Goal: Task Accomplishment & Management: Use online tool/utility

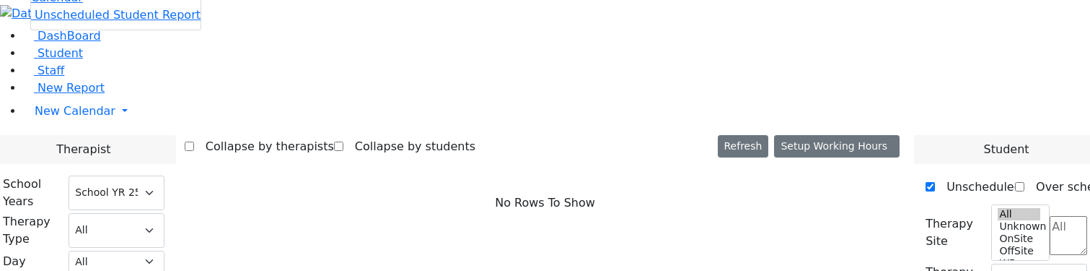
select select "212"
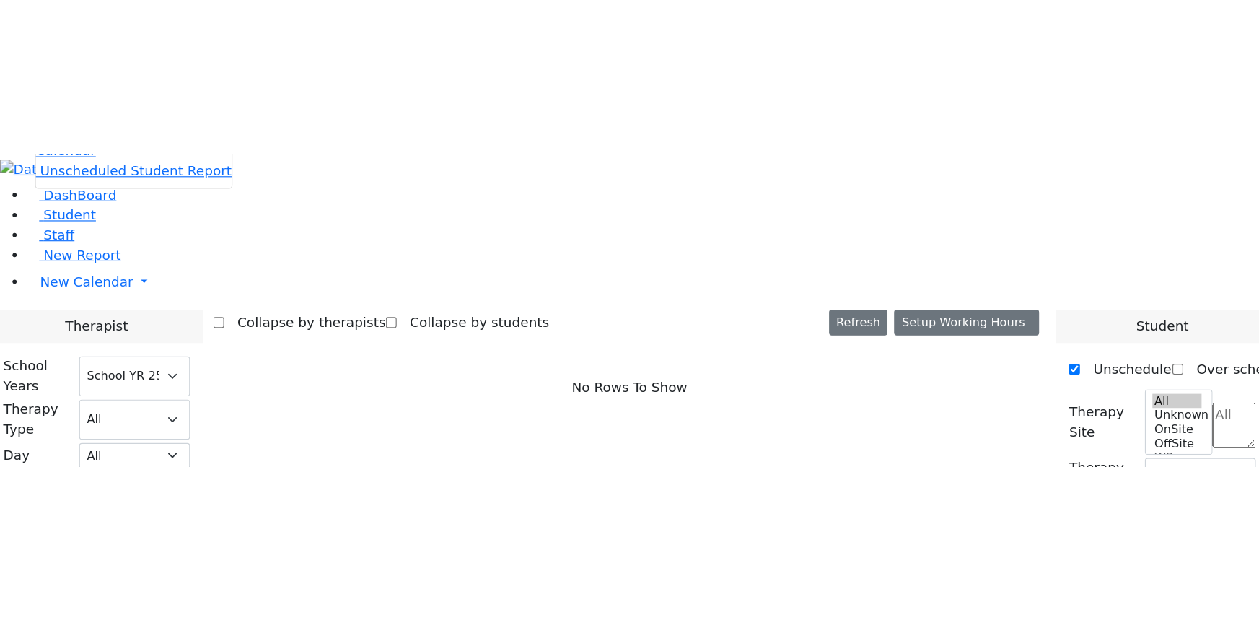
scroll to position [721, 0]
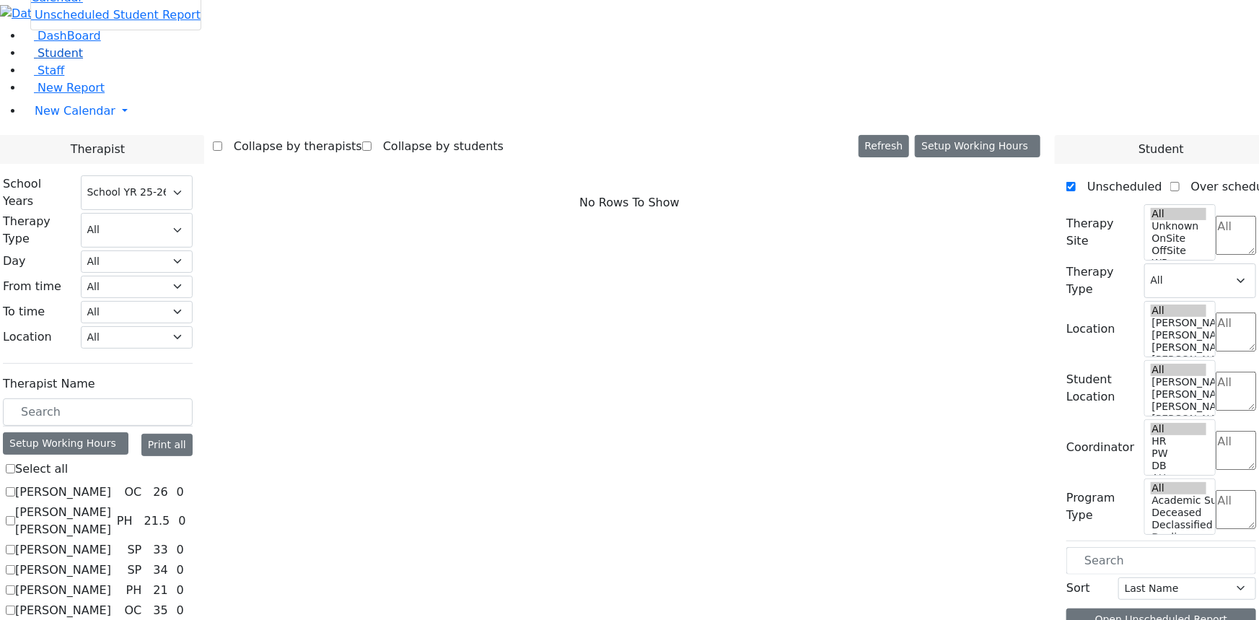
click at [58, 60] on span "Student" at bounding box center [60, 53] width 45 height 14
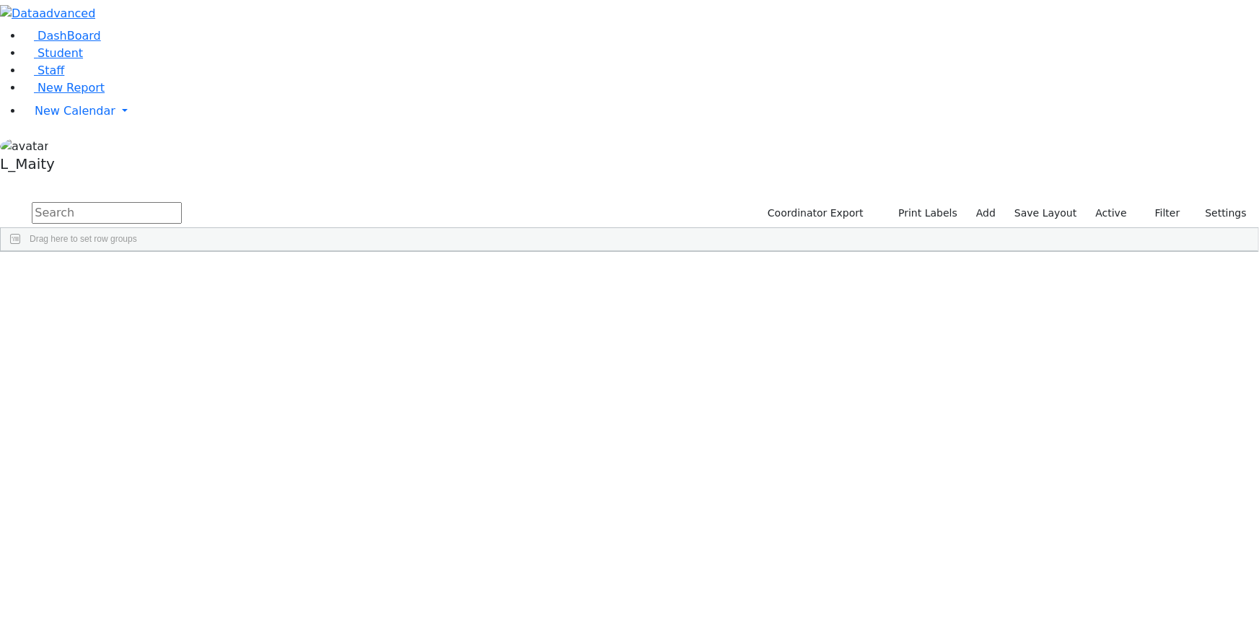
scroll to position [5115, 0]
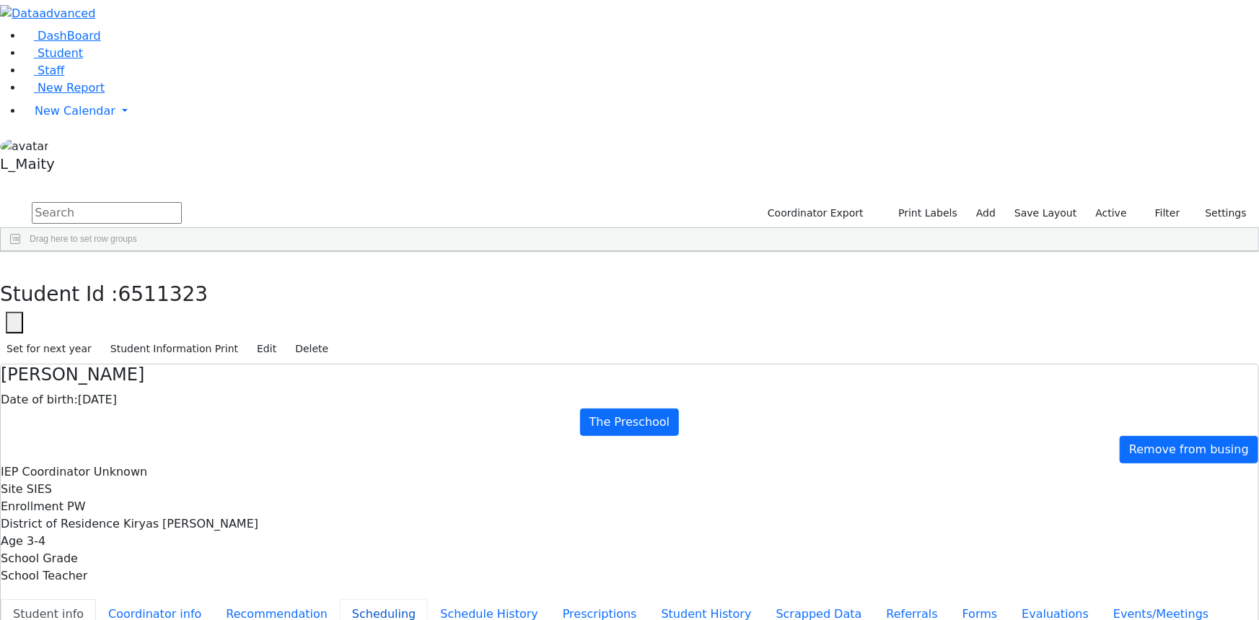
click at [340, 599] on button "Scheduling" at bounding box center [384, 614] width 88 height 30
click at [96, 599] on button "Student info" at bounding box center [48, 614] width 95 height 30
click at [340, 599] on button "Scheduling" at bounding box center [384, 614] width 88 height 30
drag, startPoint x: 247, startPoint y: 25, endPoint x: 247, endPoint y: 92, distance: 67.1
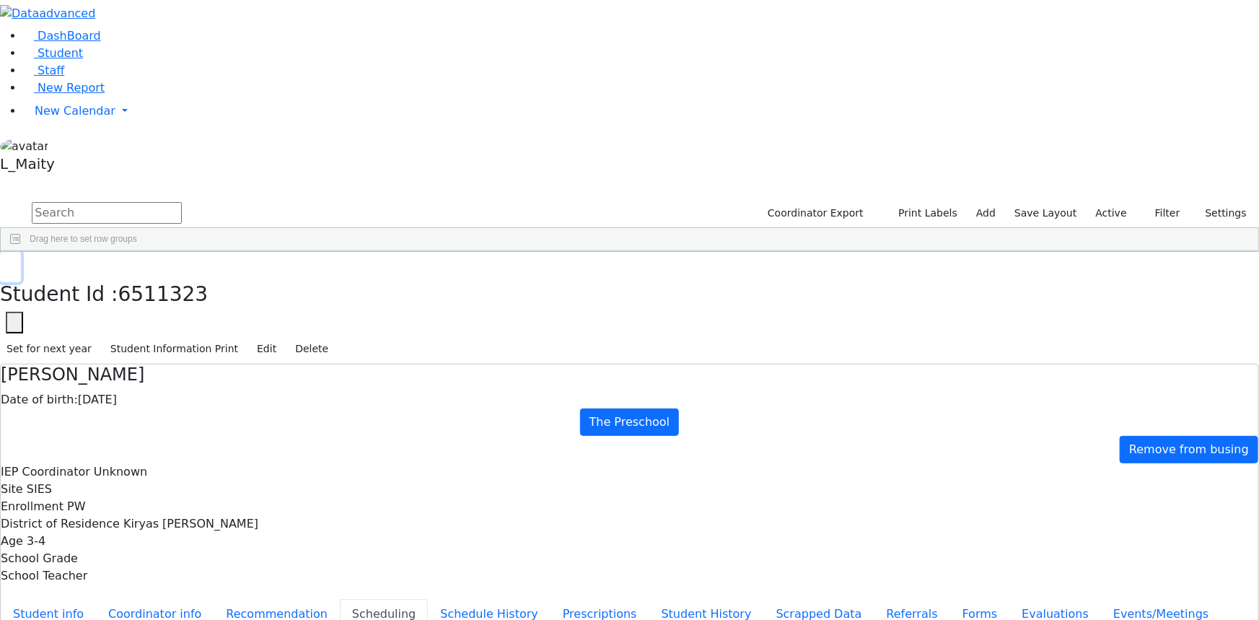
click at [21, 252] on button "button" at bounding box center [10, 267] width 21 height 30
click at [64, 77] on link "Staff" at bounding box center [43, 70] width 41 height 14
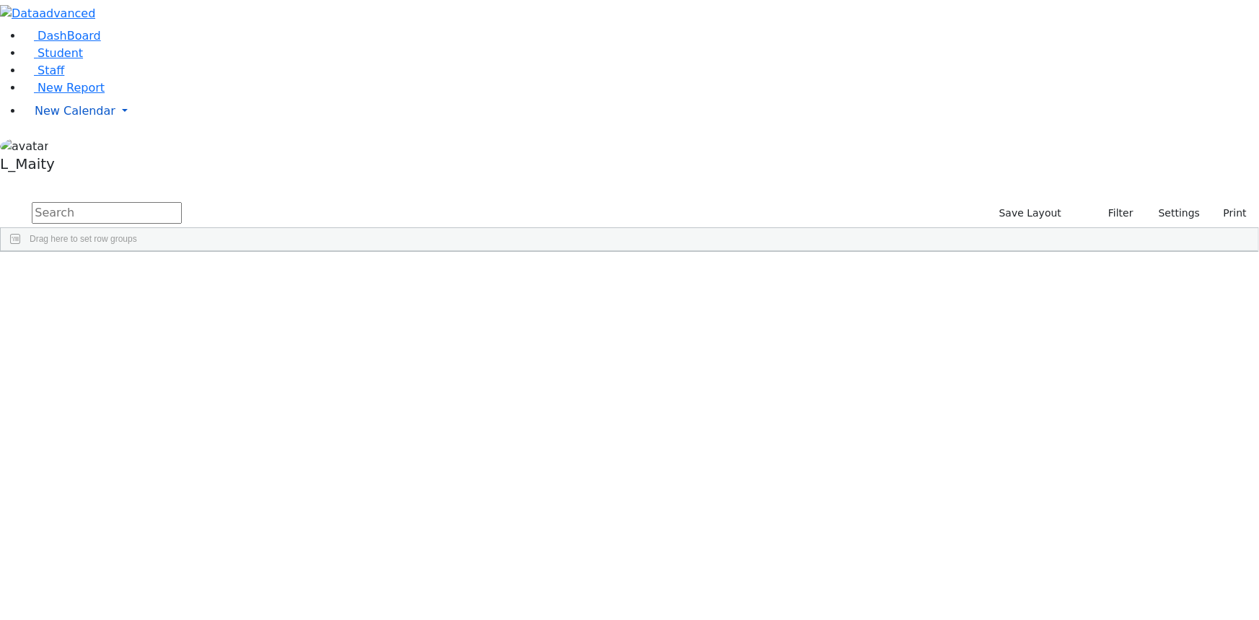
click at [65, 118] on span "New Calendar" at bounding box center [75, 111] width 81 height 14
click at [61, 146] on span "Calendar" at bounding box center [57, 140] width 52 height 14
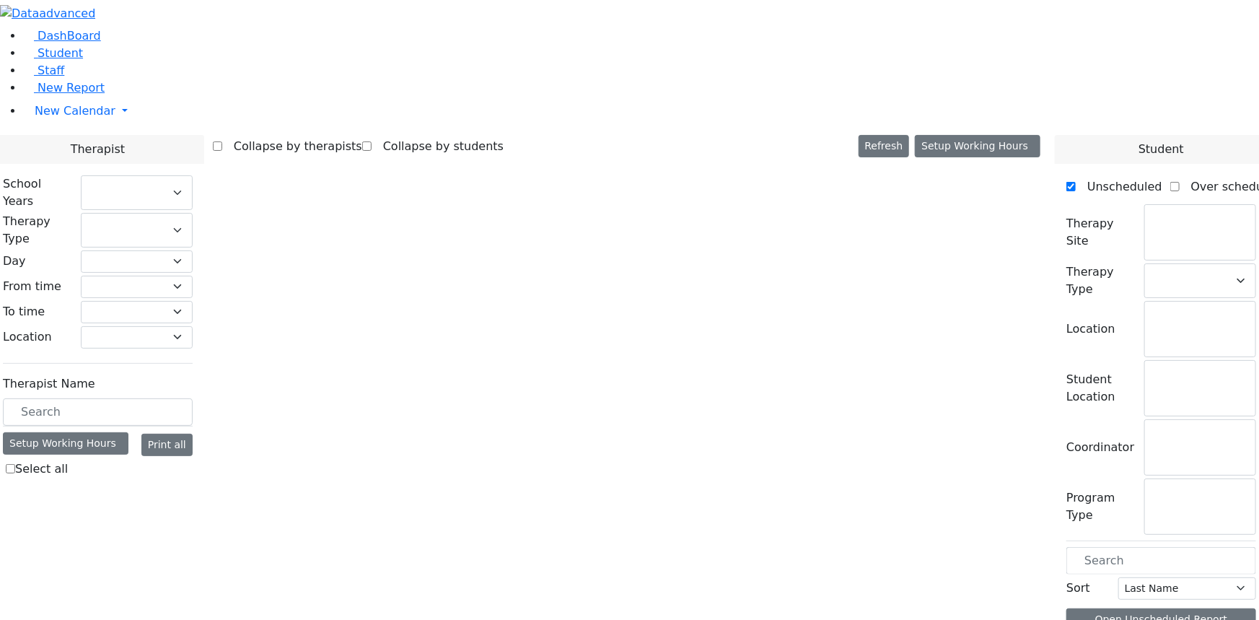
select select "212"
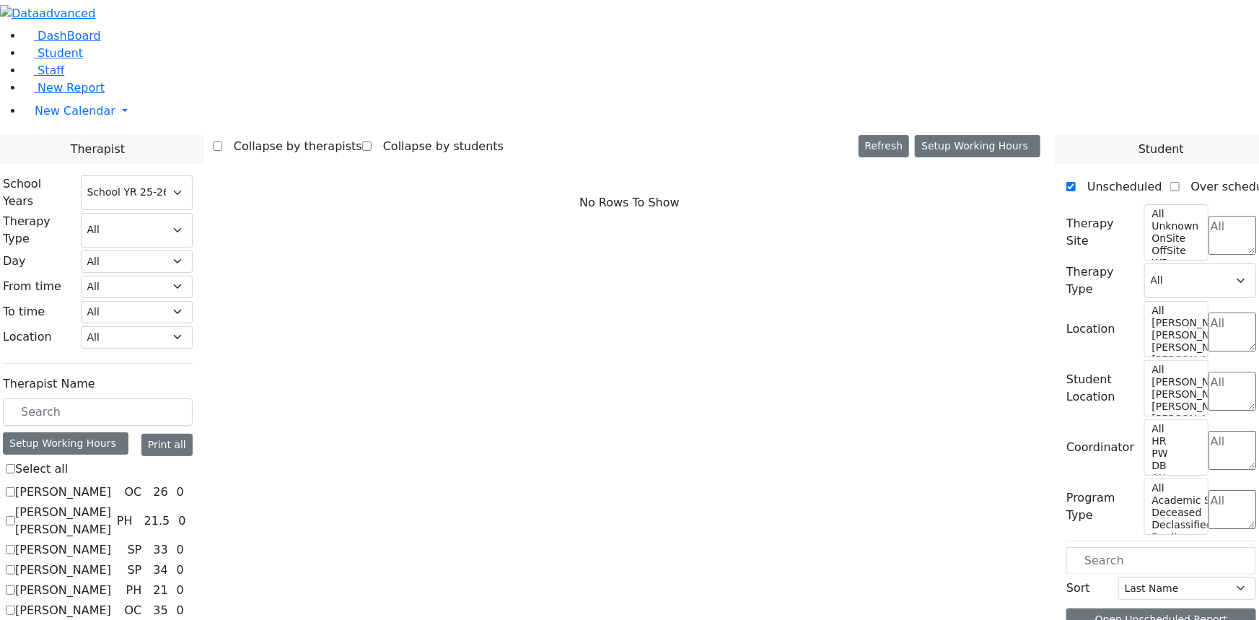
scroll to position [65, 0]
checkbox input "true"
select select "3"
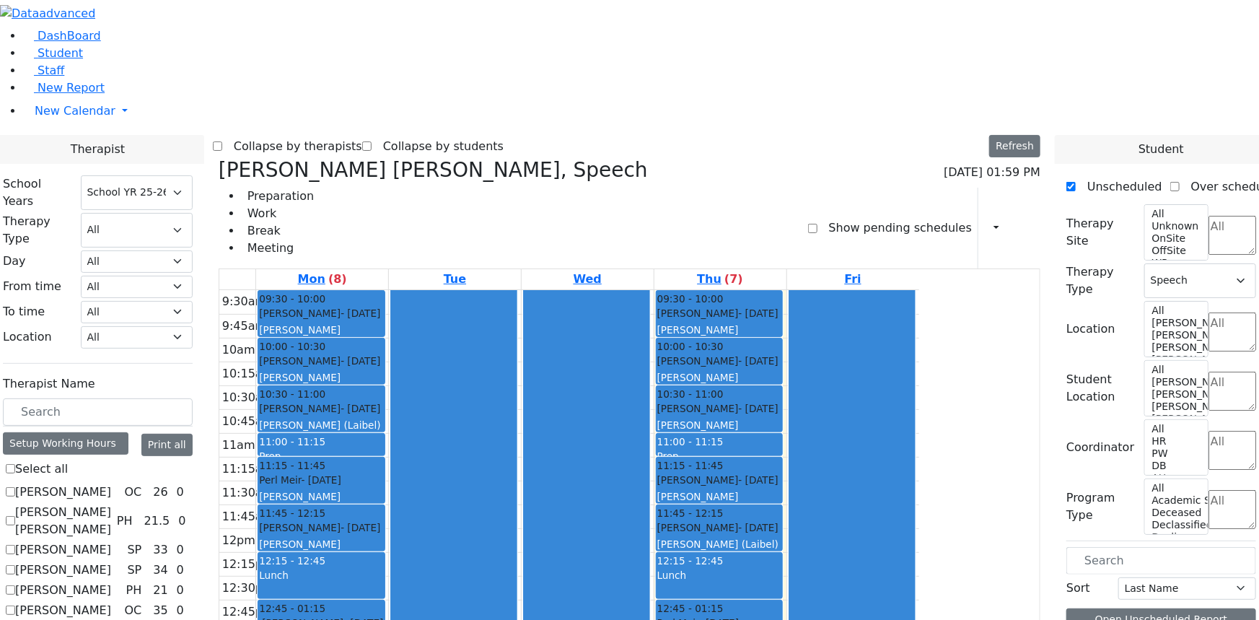
checkbox input "false"
select select
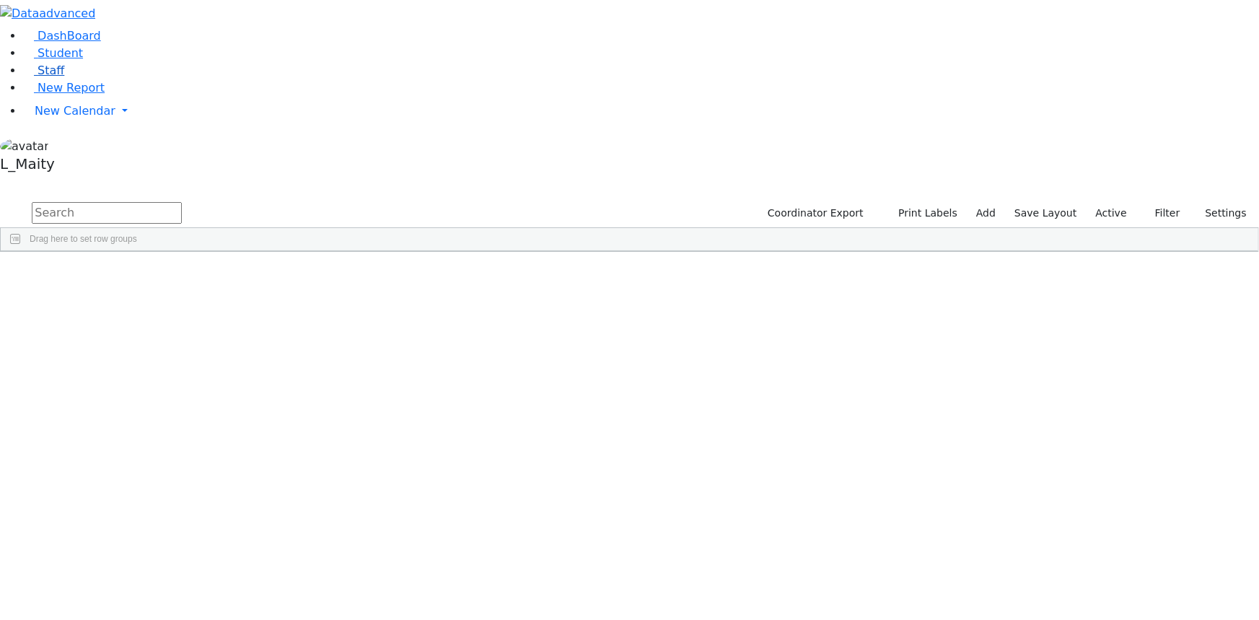
click at [36, 77] on link "Staff" at bounding box center [43, 70] width 41 height 14
click at [72, 118] on span "New Calendar" at bounding box center [75, 111] width 81 height 14
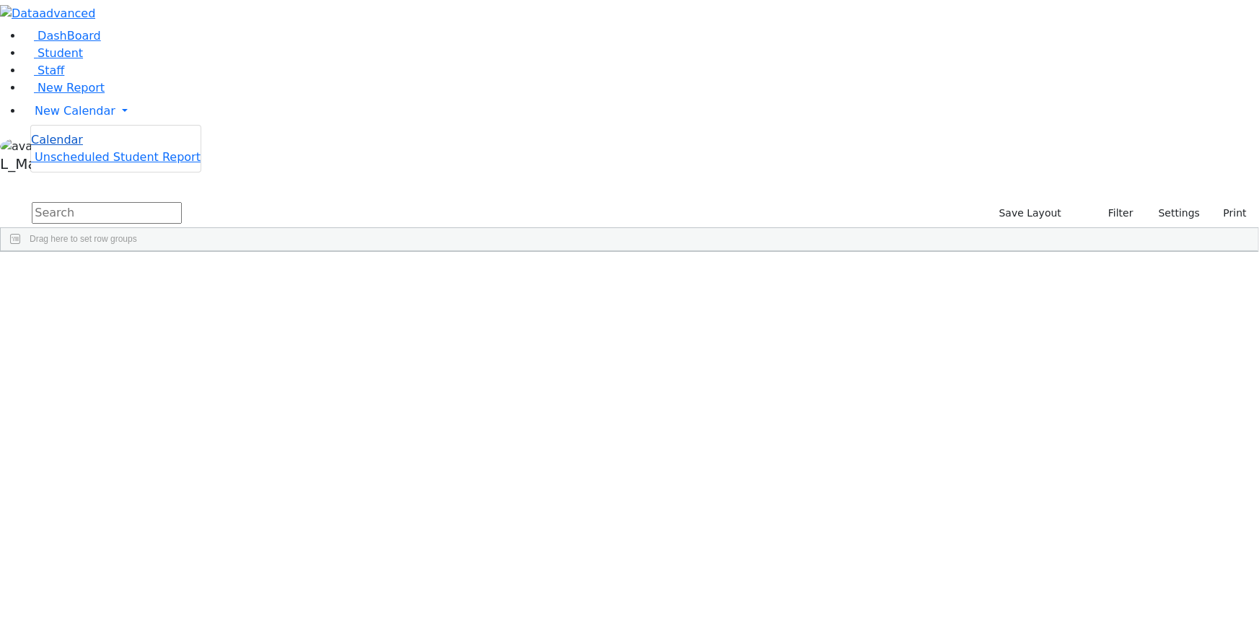
click at [83, 146] on span "Calendar" at bounding box center [57, 140] width 52 height 14
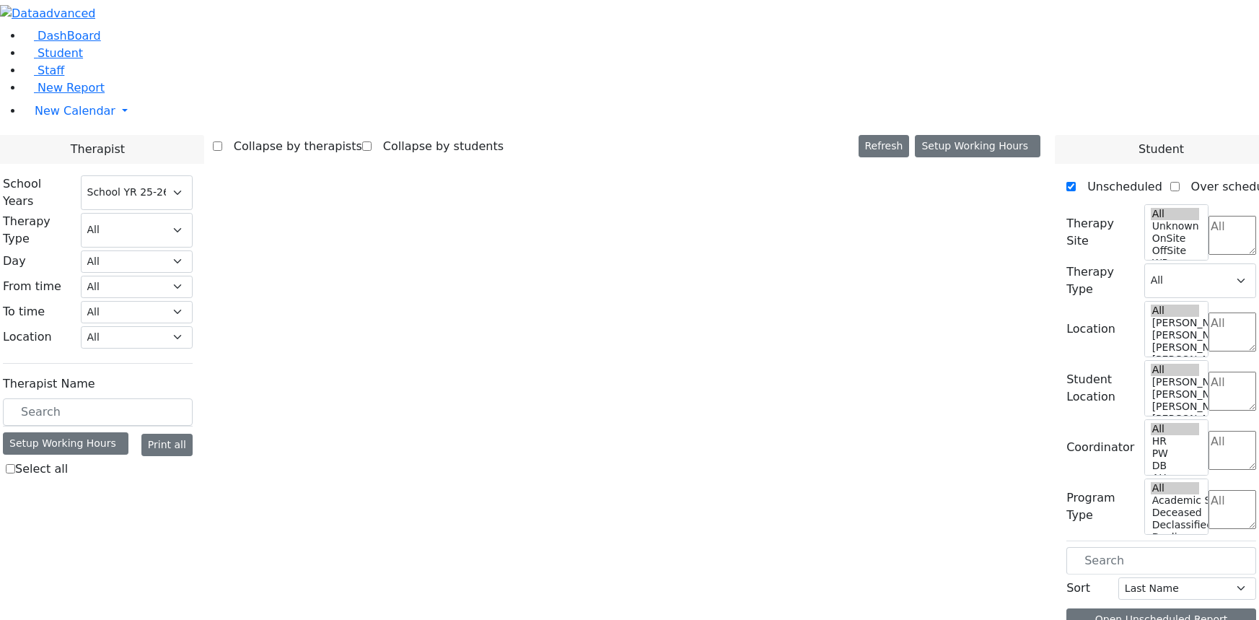
select select "212"
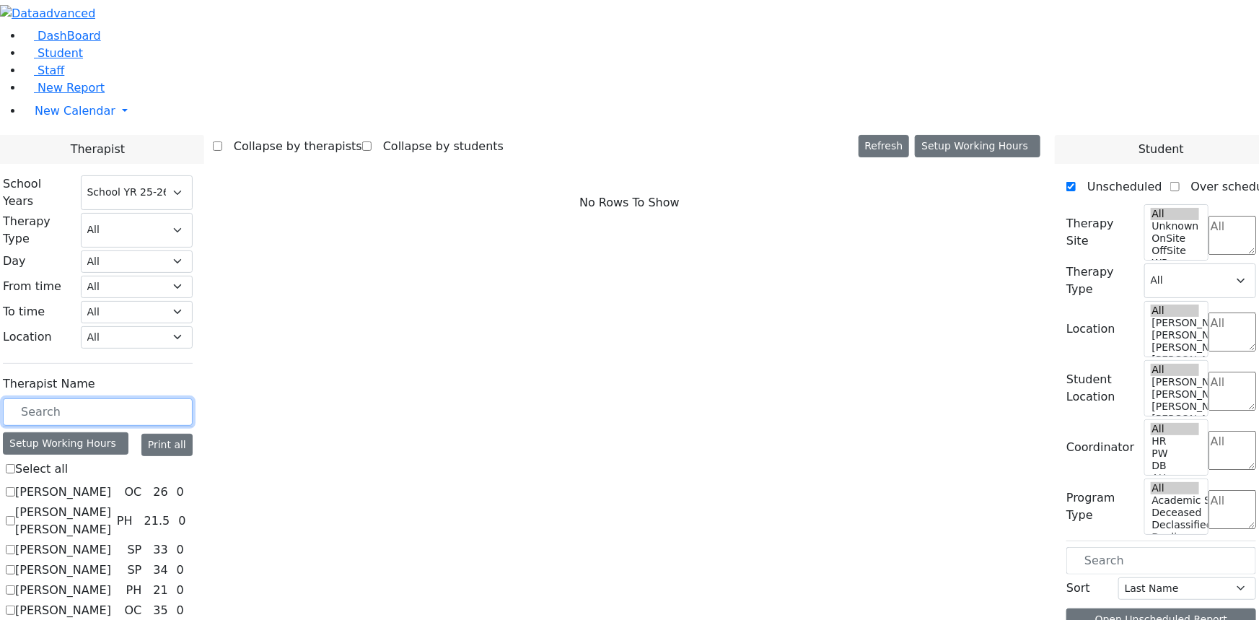
click at [193, 398] on input "text" at bounding box center [98, 411] width 190 height 27
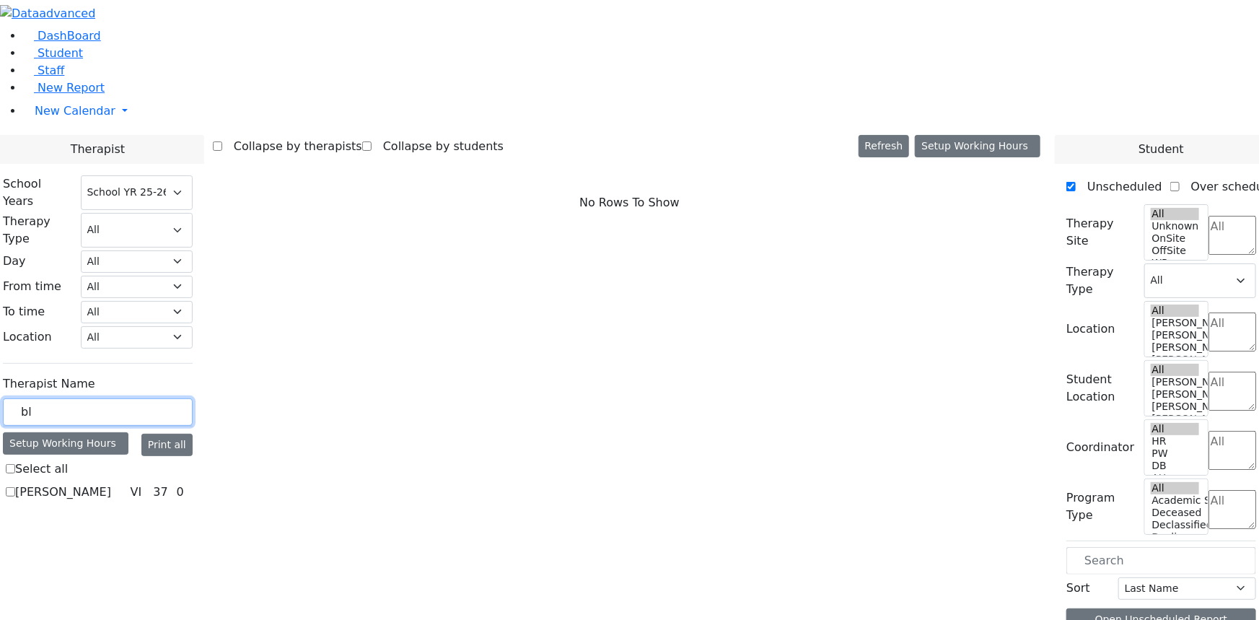
type input "bl"
click at [111, 483] on label "[PERSON_NAME]" at bounding box center [63, 491] width 96 height 17
click at [15, 487] on input "[PERSON_NAME]" at bounding box center [10, 491] width 9 height 9
checkbox input "true"
select select "4"
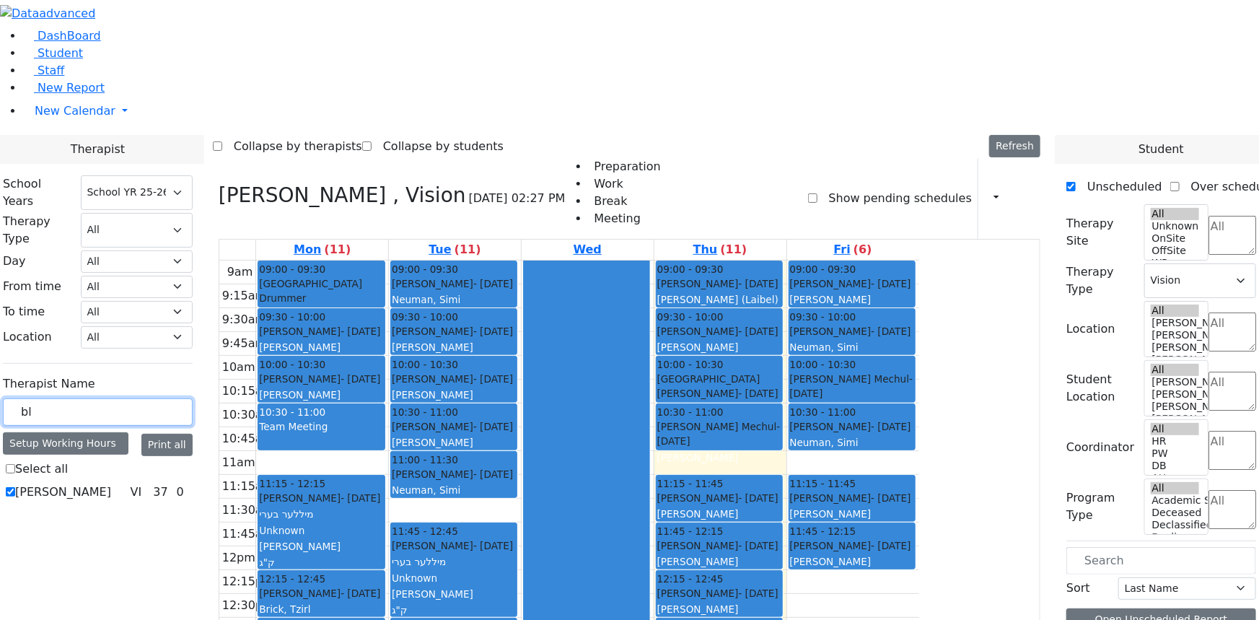
click at [193, 398] on input "bl" at bounding box center [98, 411] width 190 height 27
type input "b"
